Goal: Check status

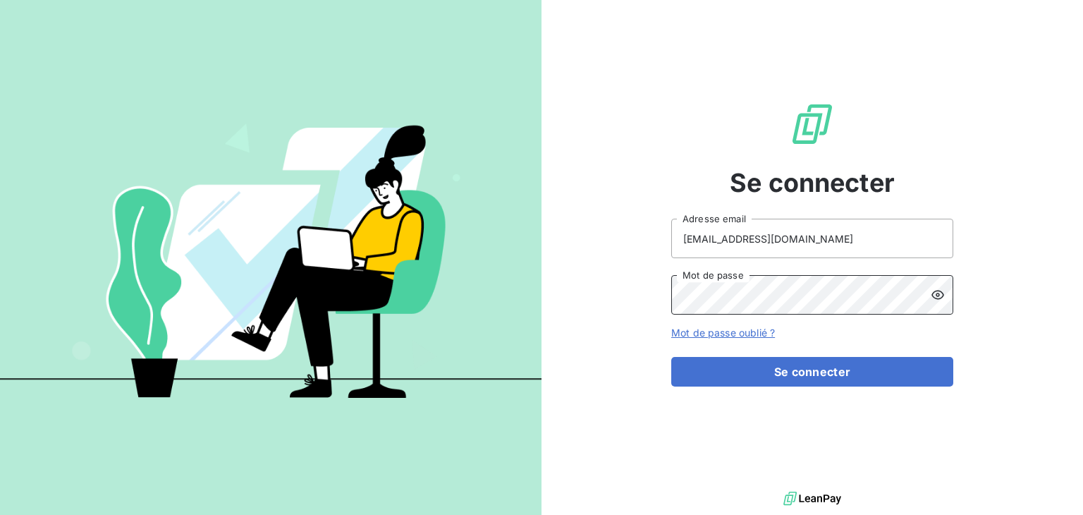
click at [671, 357] on button "Se connecter" at bounding box center [812, 372] width 282 height 30
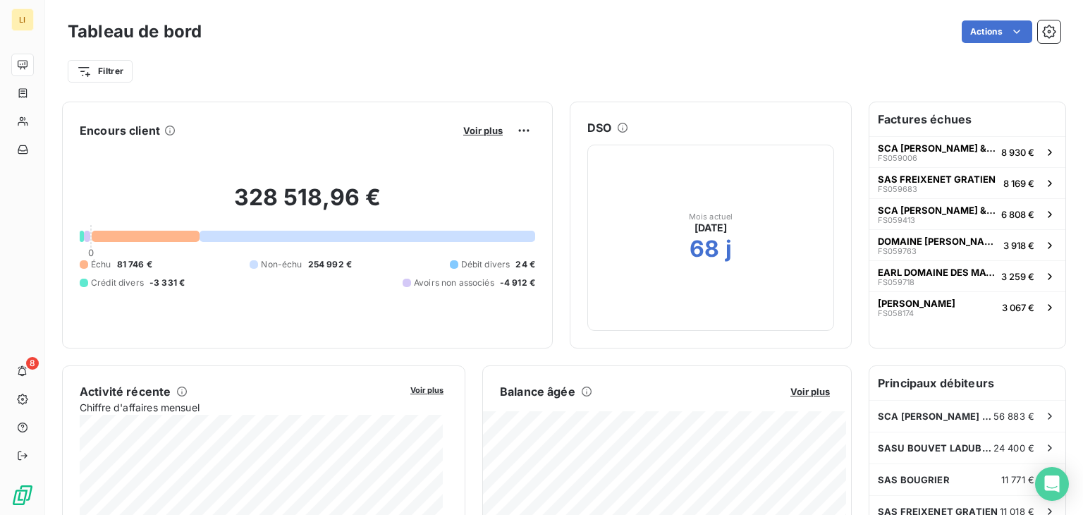
click at [802, 384] on div "Balance âgée Voir plus" at bounding box center [667, 391] width 368 height 17
click at [802, 389] on span "Voir plus" at bounding box center [809, 391] width 39 height 11
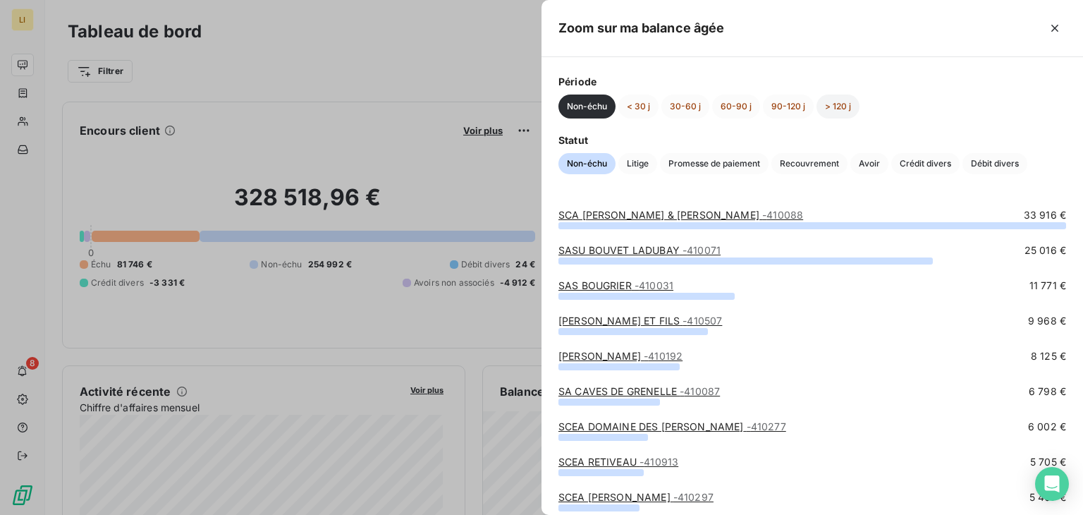
click at [840, 104] on button "> 120 j" at bounding box center [837, 106] width 43 height 24
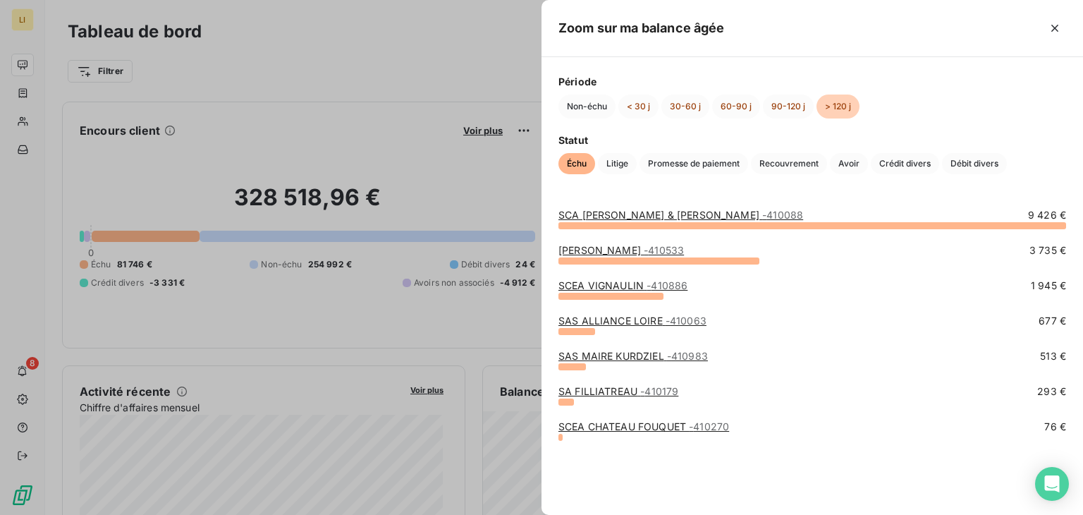
click at [601, 212] on link "SCA [PERSON_NAME] & [PERSON_NAME] - 410088" at bounding box center [680, 215] width 245 height 12
